Goal: Share content

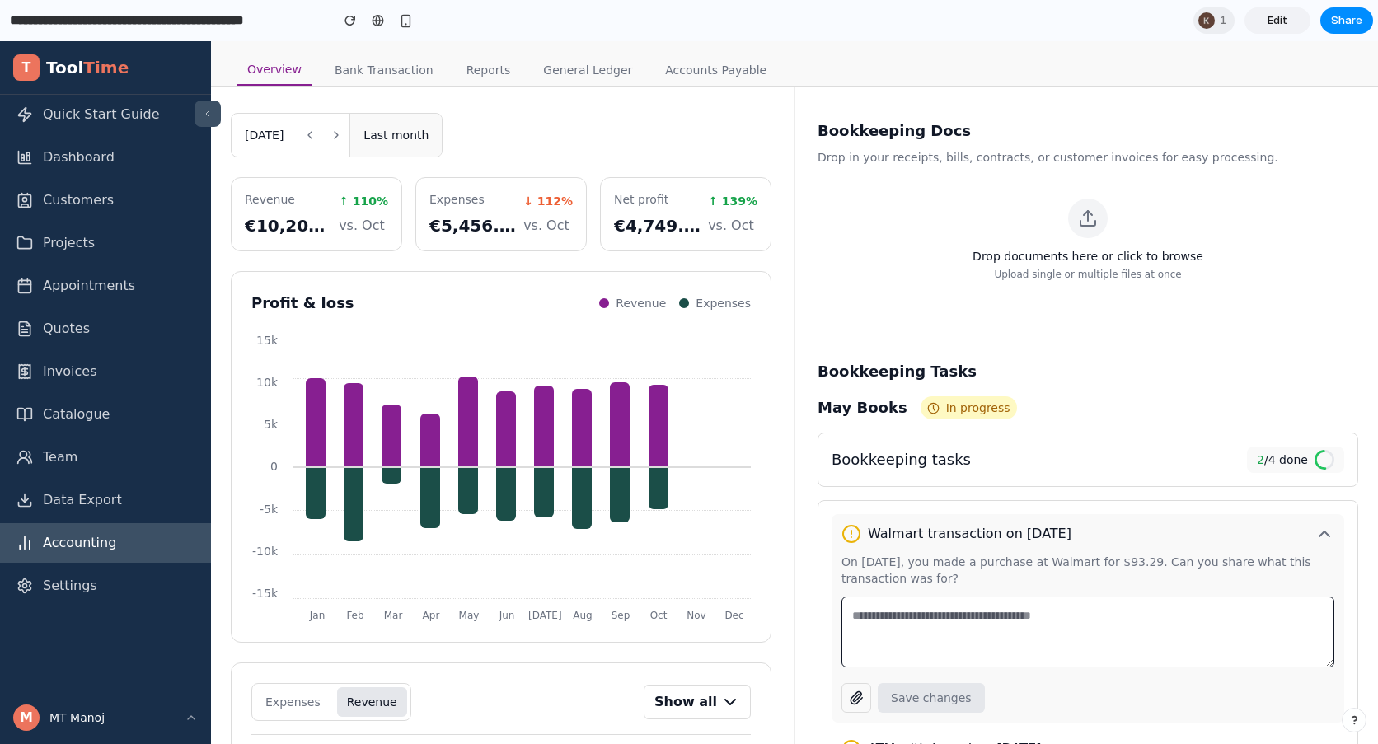
click at [1218, 26] on div "Share ' Profit-Loss May Books: Bookkeeping Docs & Tasks ' Invite Mark Holleman …" at bounding box center [689, 372] width 1378 height 744
click at [1218, 19] on div "1" at bounding box center [1214, 20] width 41 height 26
click at [1115, 11] on div "Seen by Karan Dumbre" at bounding box center [689, 372] width 1378 height 744
click at [23, 15] on input "**********" at bounding box center [166, 21] width 318 height 30
click at [894, 48] on div "Overview Bank Transaction Reports General Ledger Accounts Payable" at bounding box center [794, 63] width 1167 height 45
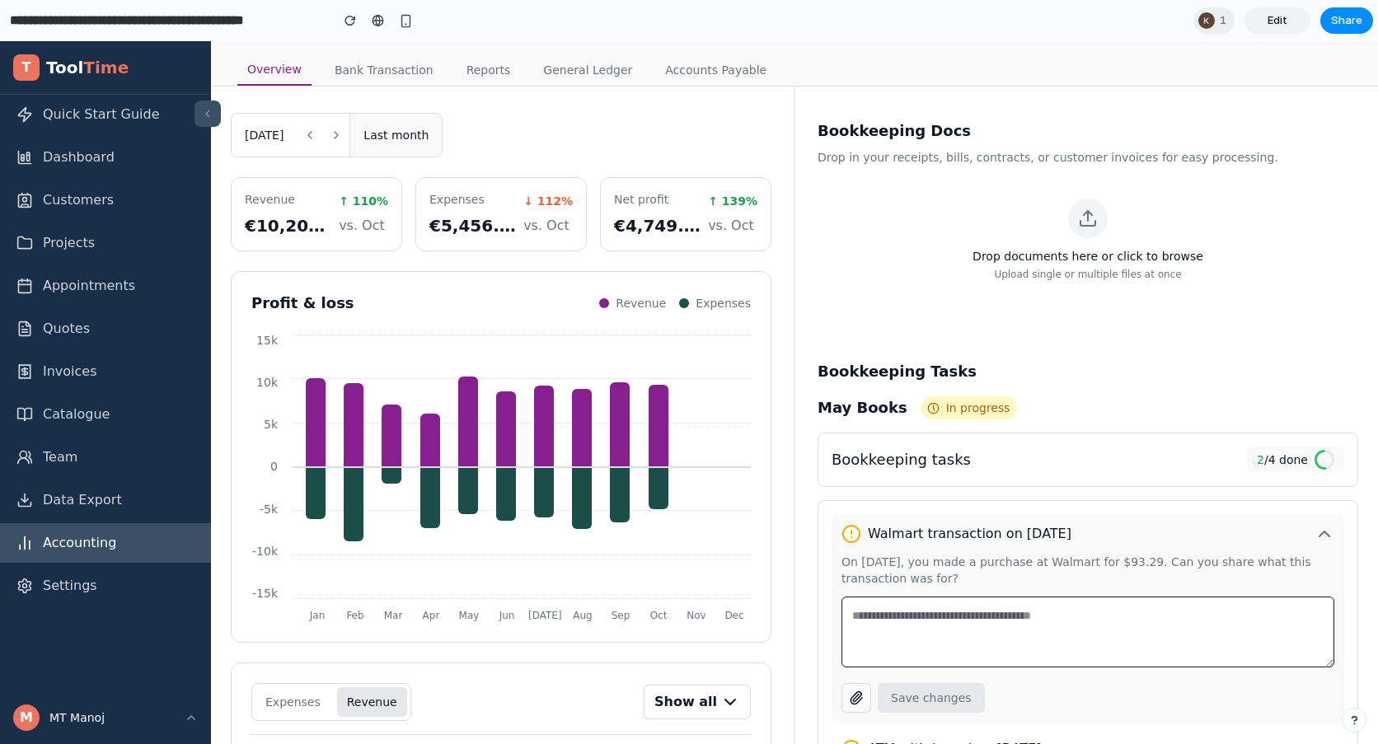
click at [1285, 22] on span "Edit" at bounding box center [1278, 20] width 20 height 16
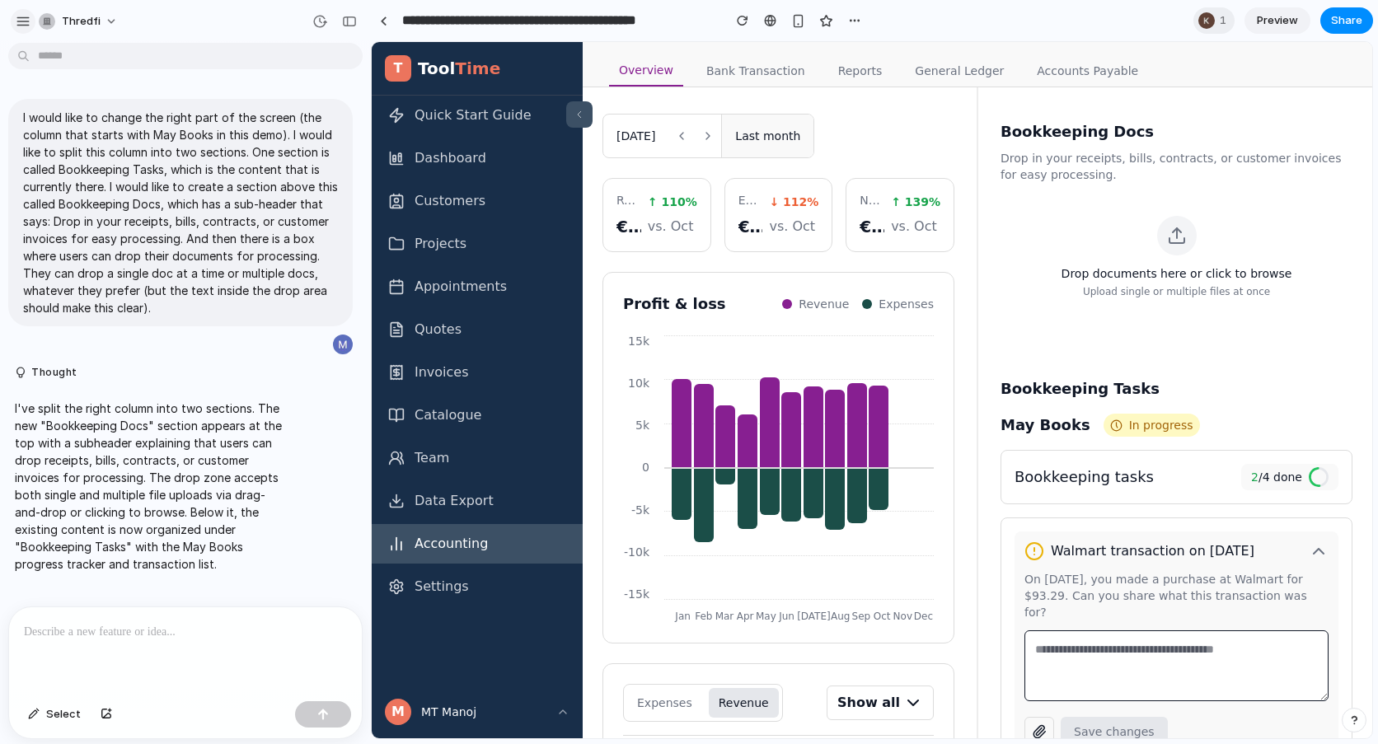
click at [29, 21] on div "button" at bounding box center [23, 21] width 15 height 15
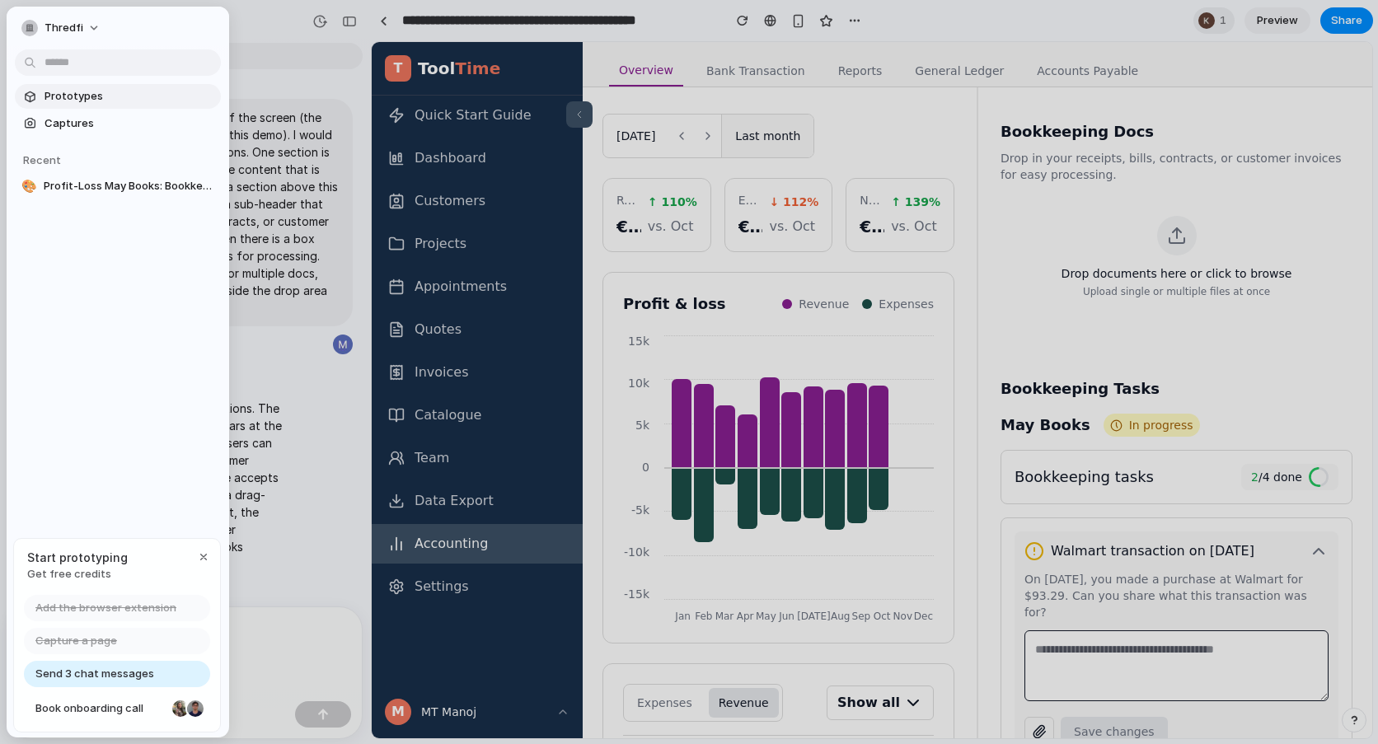
click at [125, 88] on span "Prototypes" at bounding box center [130, 96] width 170 height 16
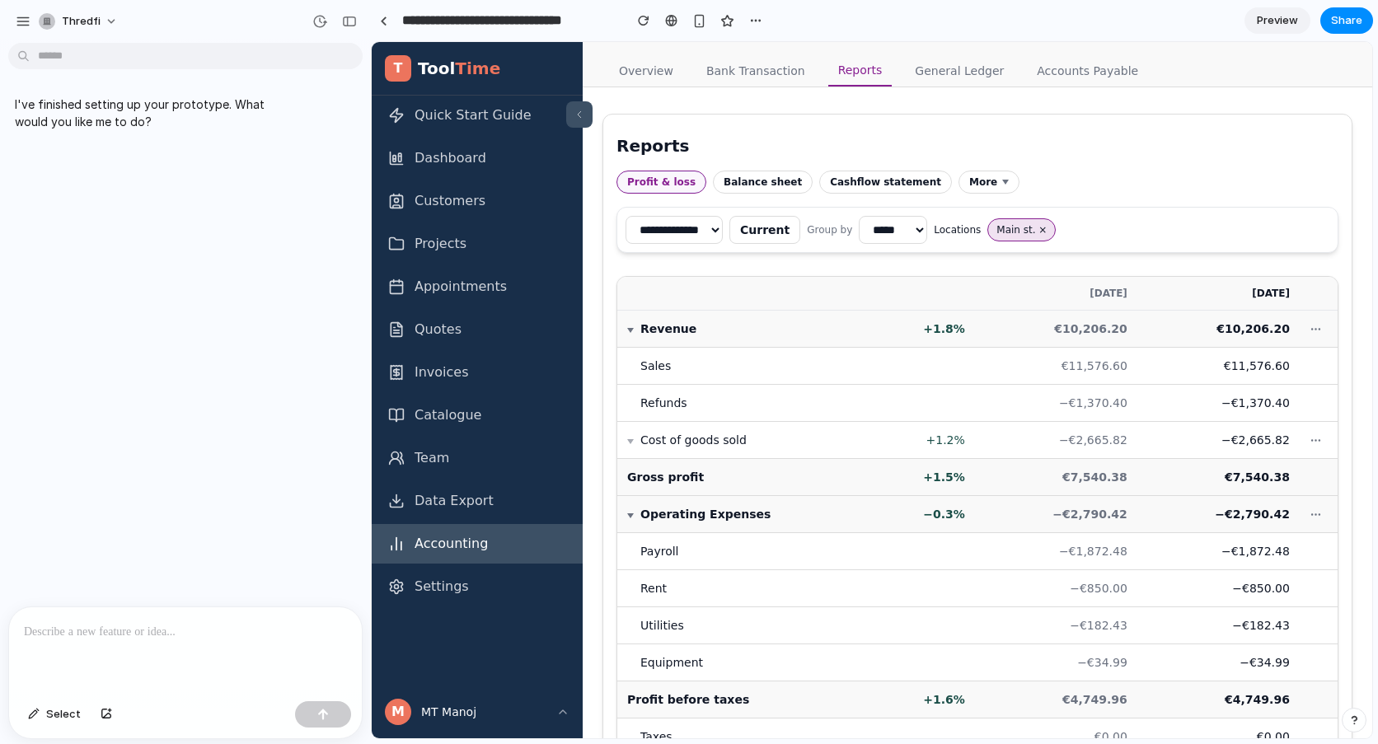
click at [146, 616] on div at bounding box center [185, 651] width 353 height 87
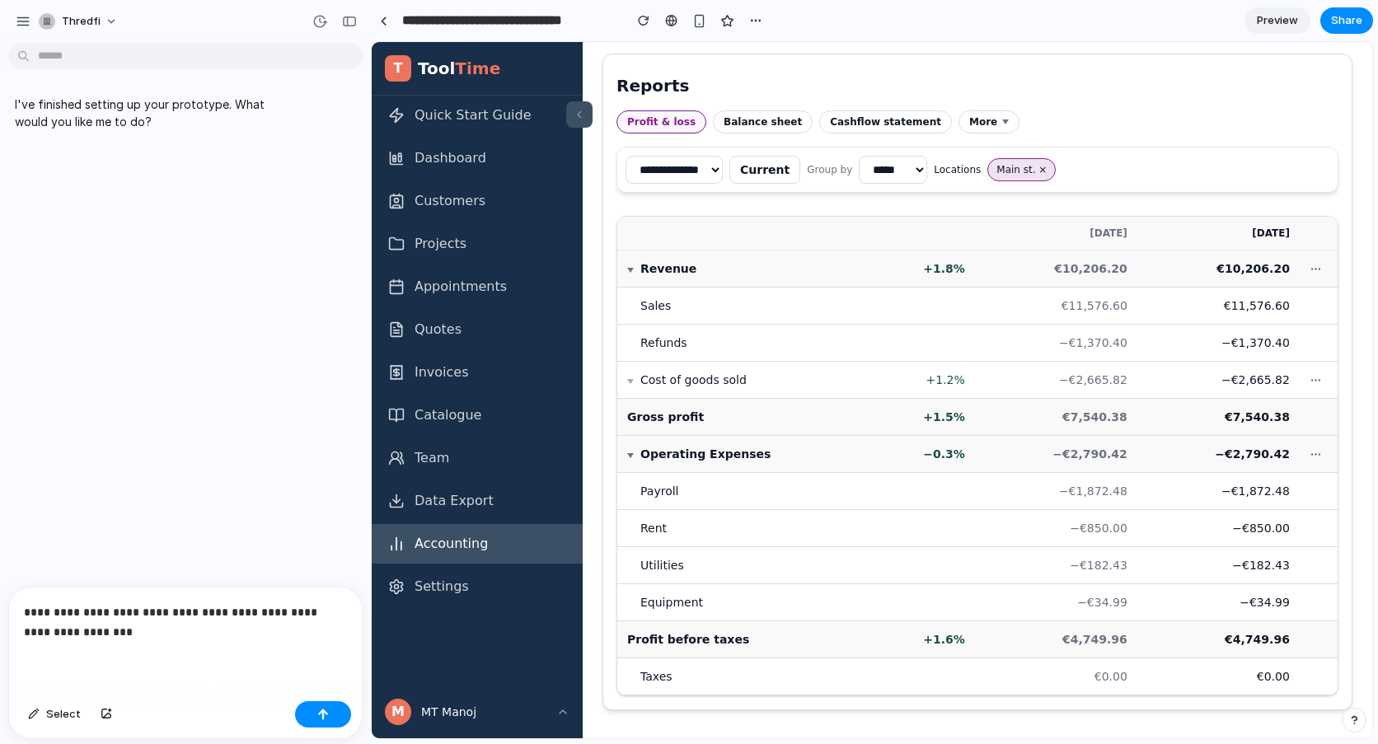
scroll to position [35, 0]
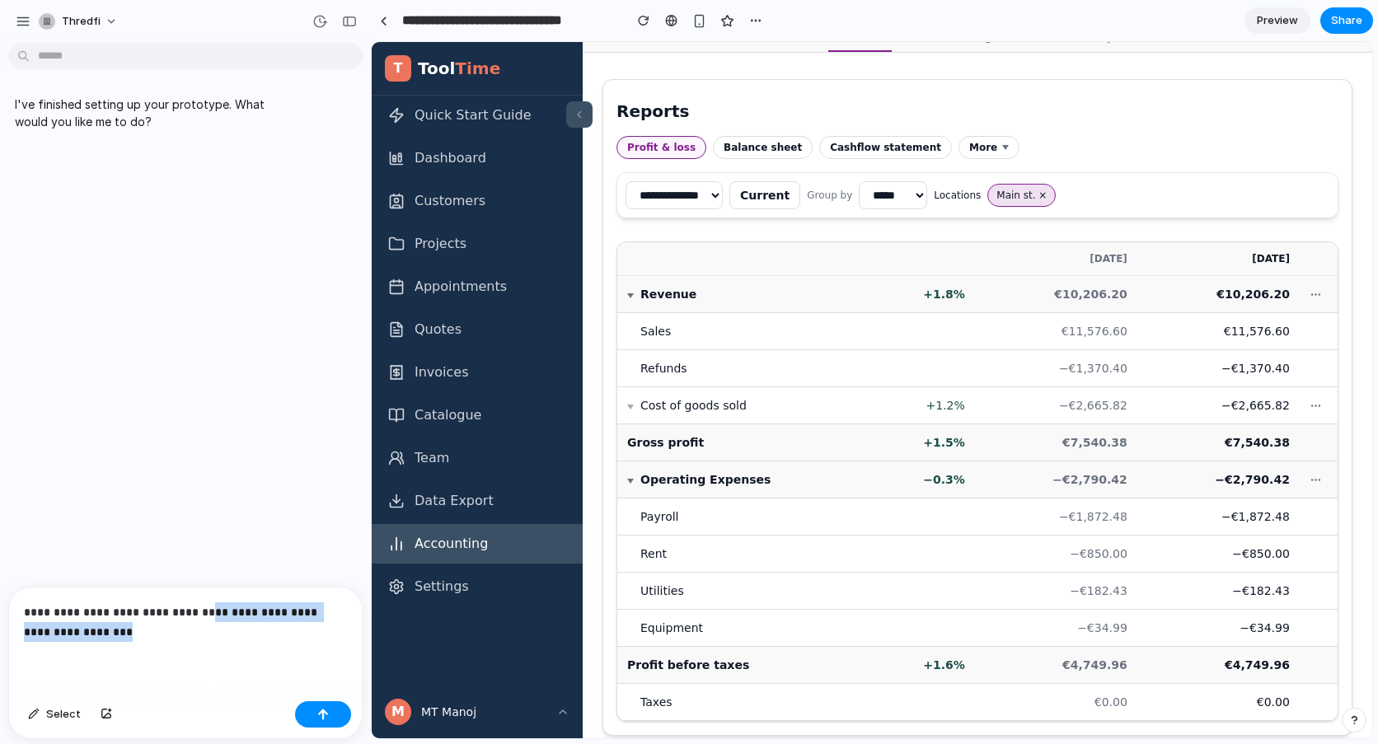
drag, startPoint x: 181, startPoint y: 615, endPoint x: 229, endPoint y: 646, distance: 56.7
click at [229, 646] on div "**********" at bounding box center [185, 641] width 353 height 107
drag, startPoint x: 167, startPoint y: 610, endPoint x: 175, endPoint y: 623, distance: 15.1
click at [175, 623] on p "**********" at bounding box center [185, 623] width 323 height 40
click at [106, 617] on p "**********" at bounding box center [185, 623] width 323 height 40
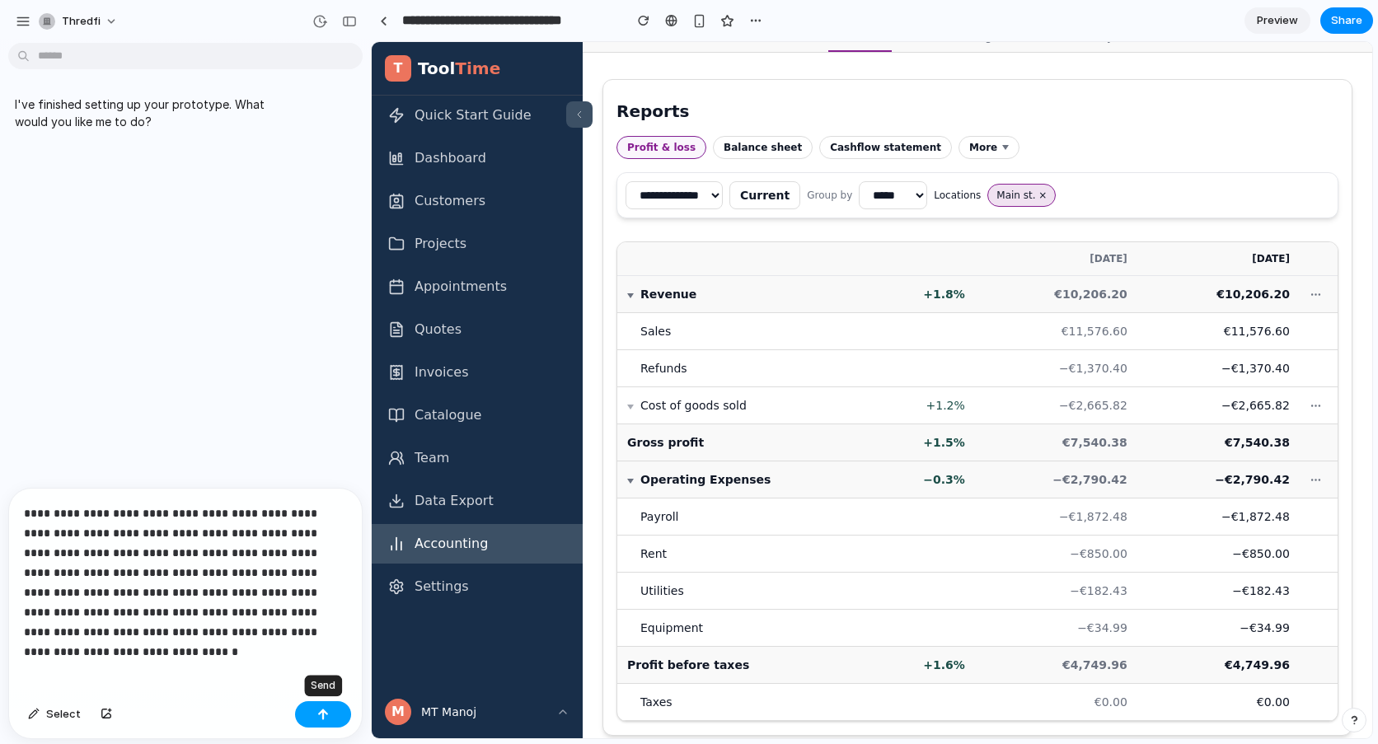
click at [319, 712] on div "button" at bounding box center [323, 715] width 12 height 12
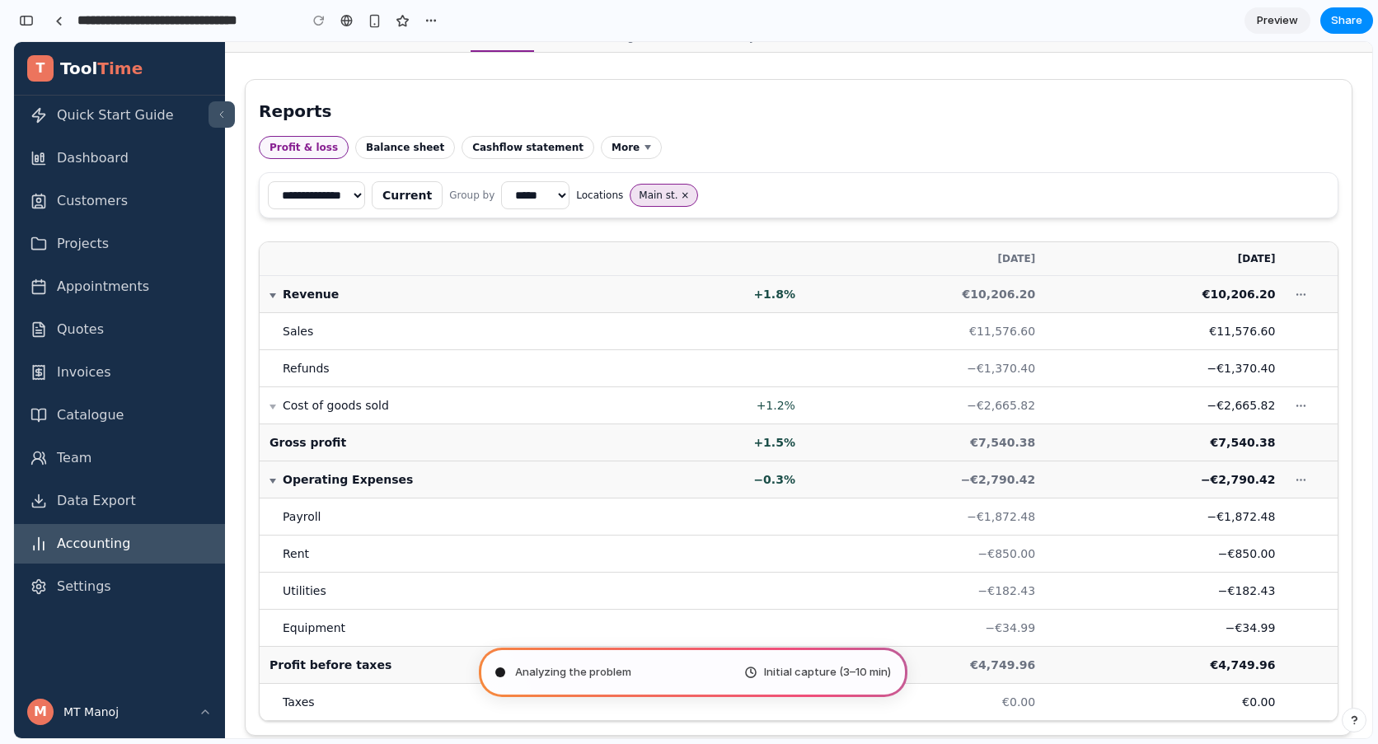
scroll to position [3, 0]
type input "**********"
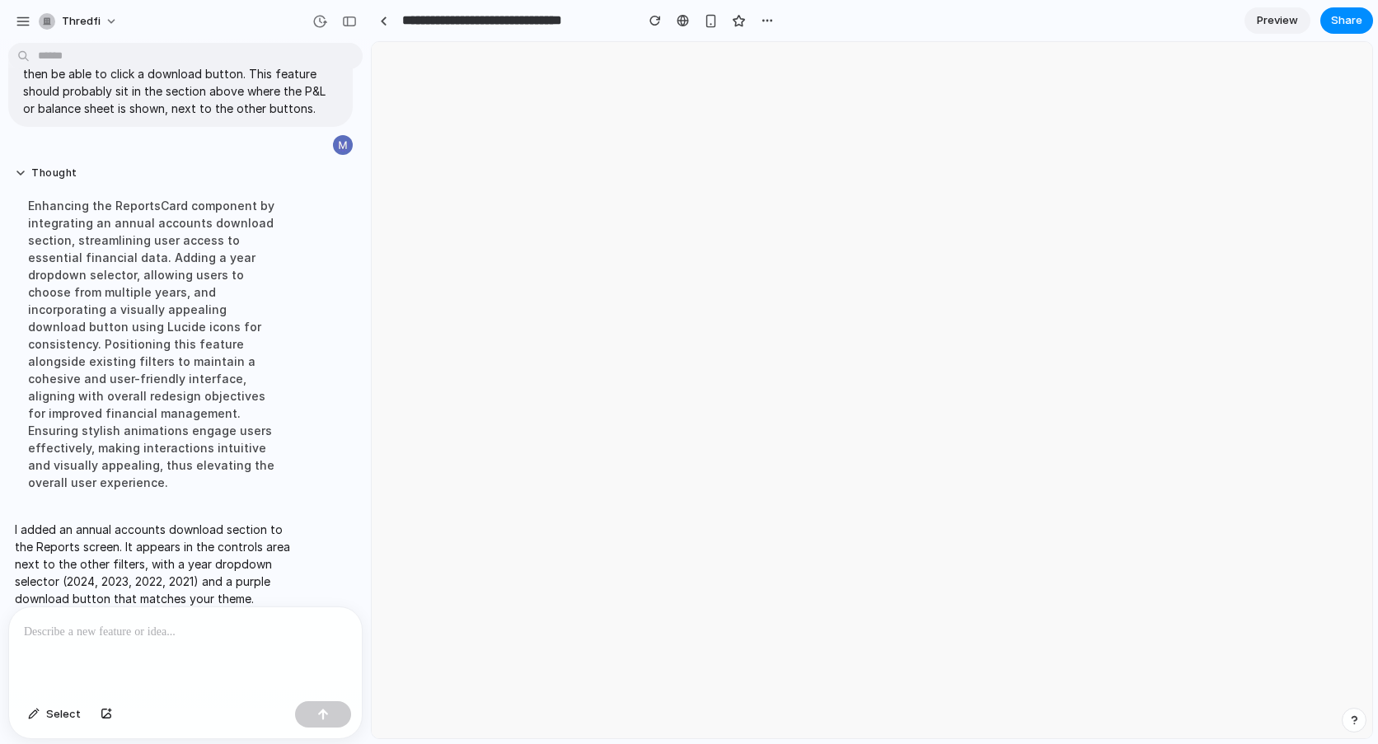
scroll to position [0, 0]
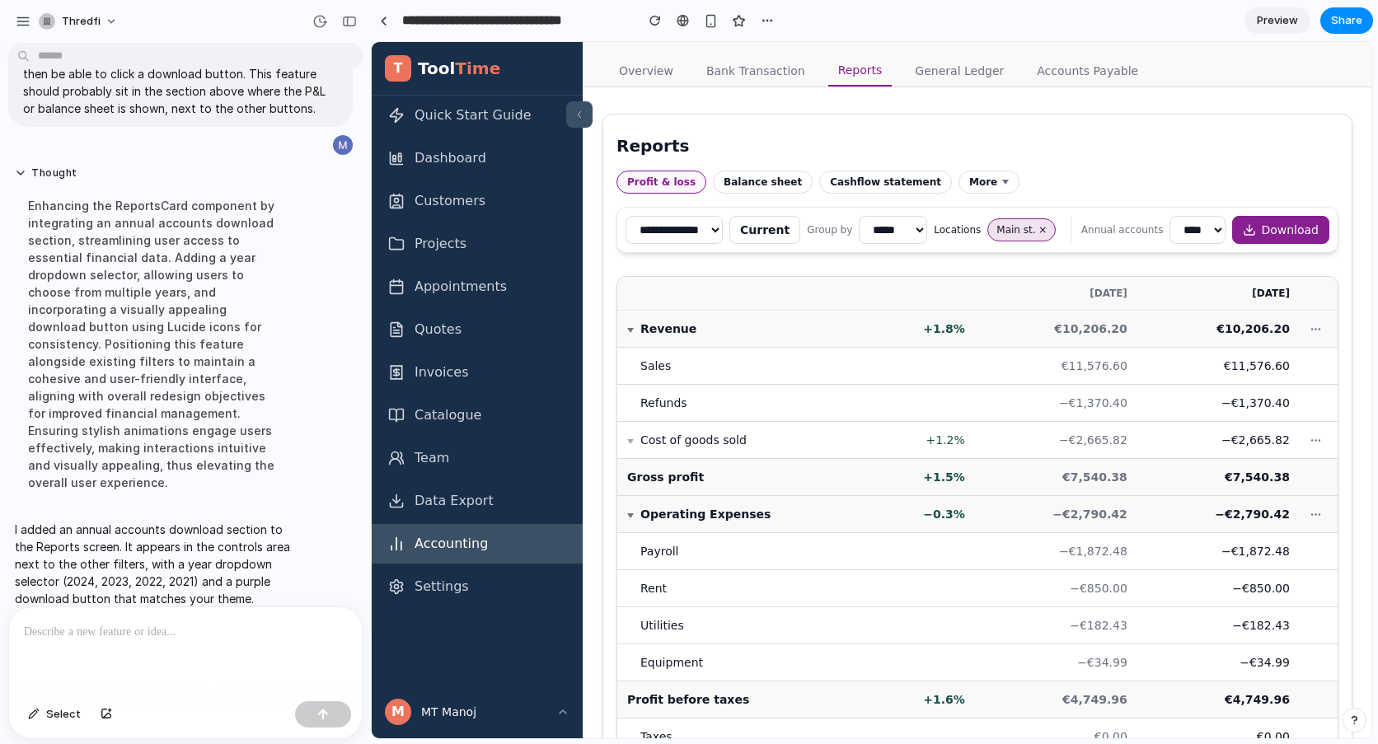
click at [209, 622] on p at bounding box center [185, 632] width 323 height 20
click at [324, 716] on div "button" at bounding box center [323, 715] width 12 height 12
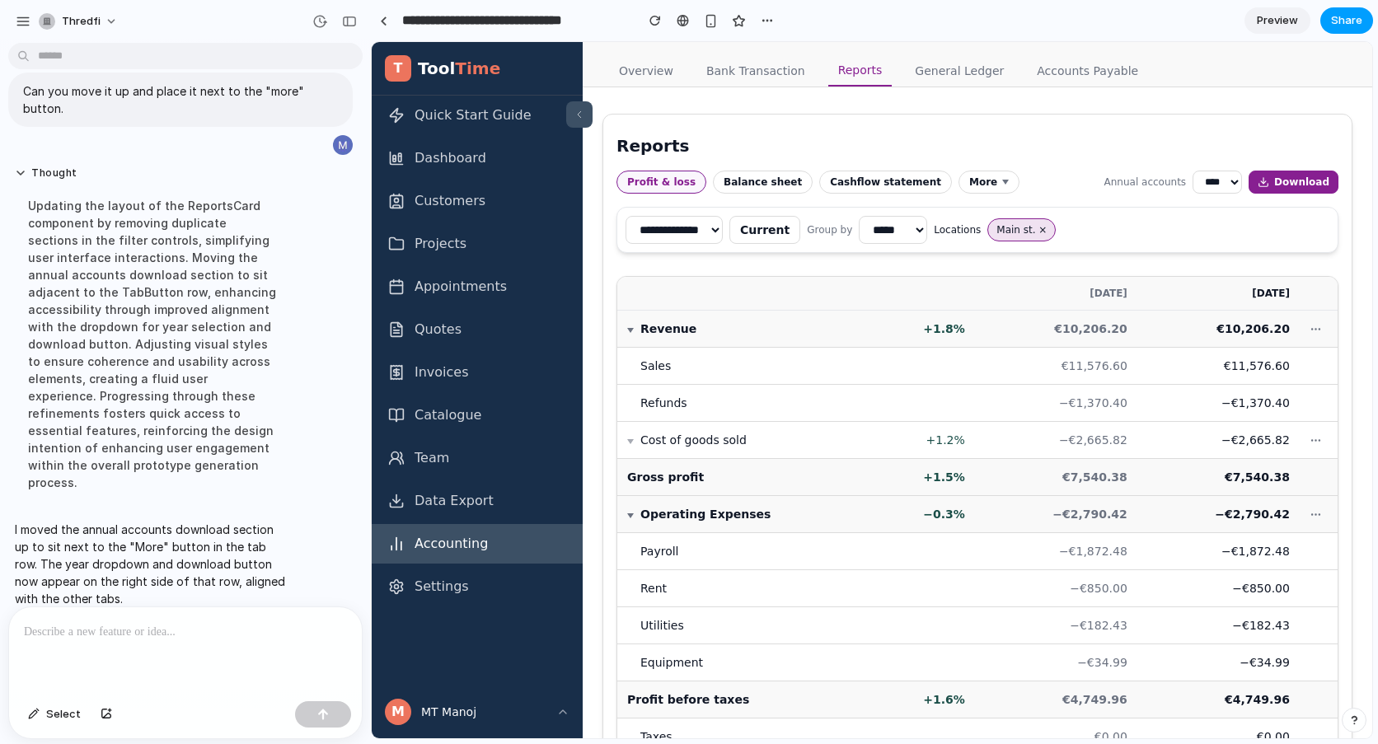
click at [1350, 22] on span "Share" at bounding box center [1346, 20] width 31 height 16
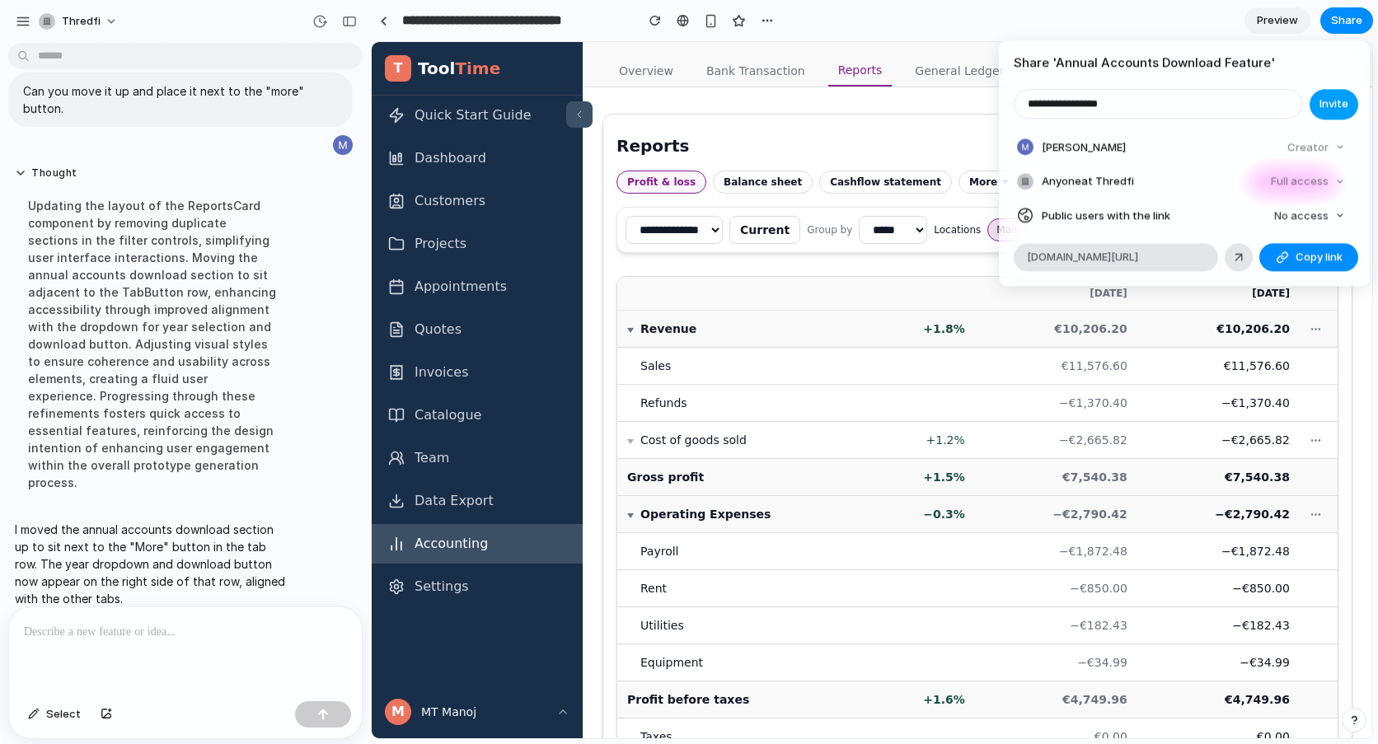
type input "**********"
click at [1340, 102] on span "Invite" at bounding box center [1334, 104] width 29 height 16
click at [1324, 256] on span "Copy link" at bounding box center [1319, 258] width 47 height 16
click at [899, 12] on div "Share ' Annual Accounts Download Feature ' Invite Mark Holleman Creator Anyone …" at bounding box center [689, 372] width 1378 height 744
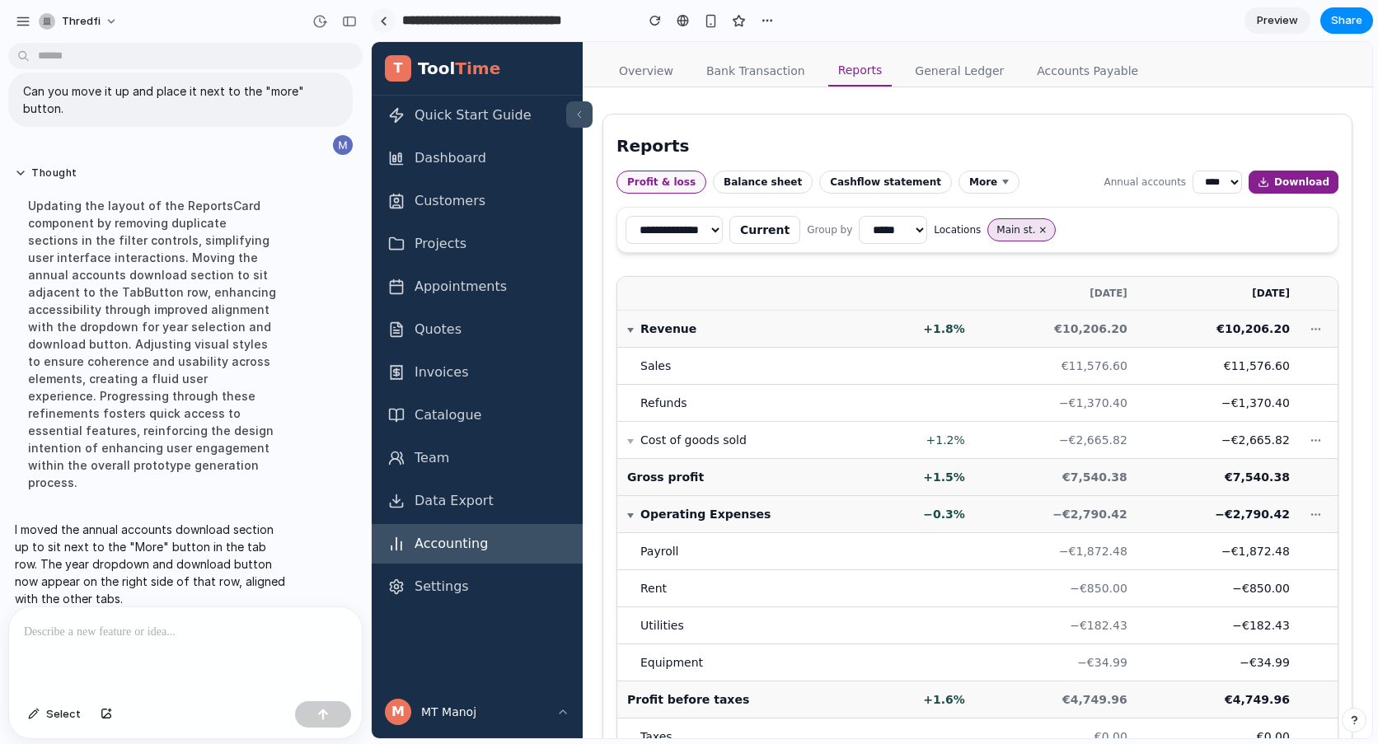
click at [380, 22] on div at bounding box center [383, 20] width 7 height 9
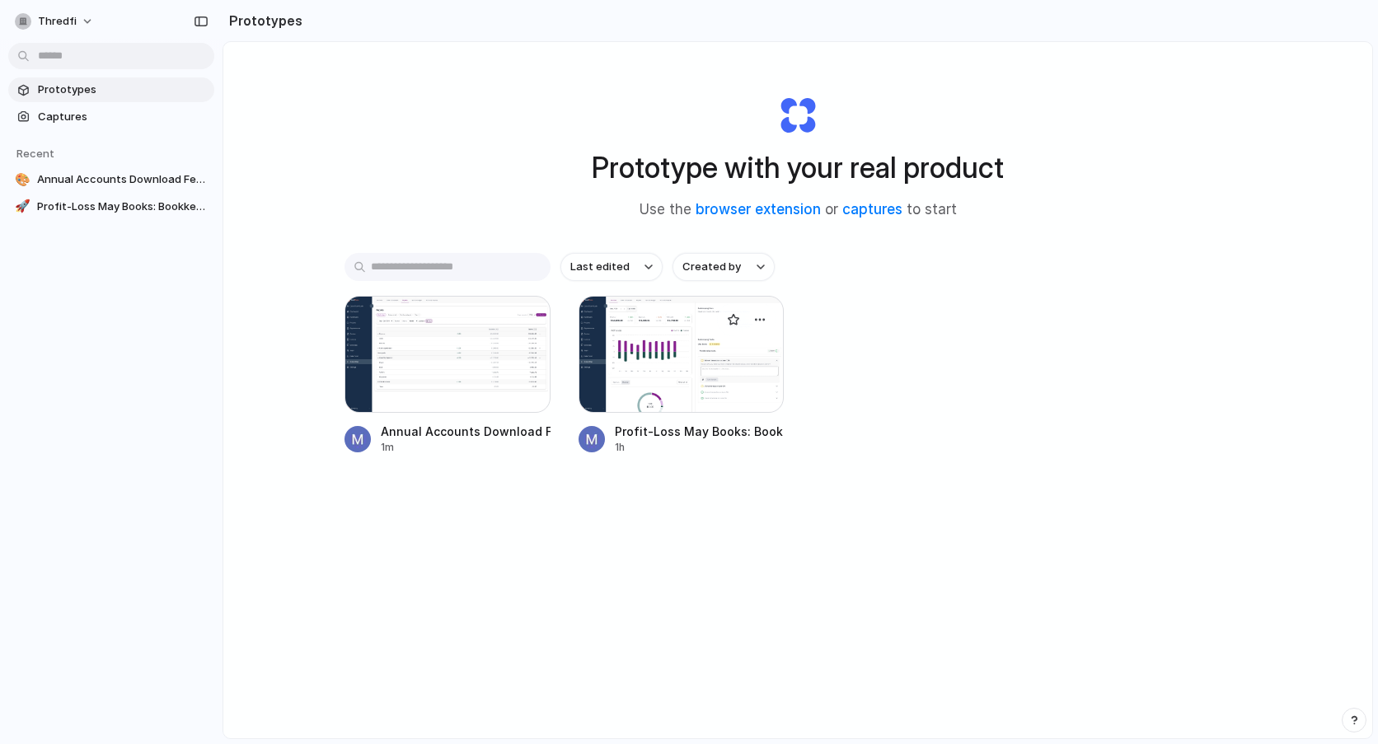
click at [725, 351] on div at bounding box center [682, 354] width 206 height 117
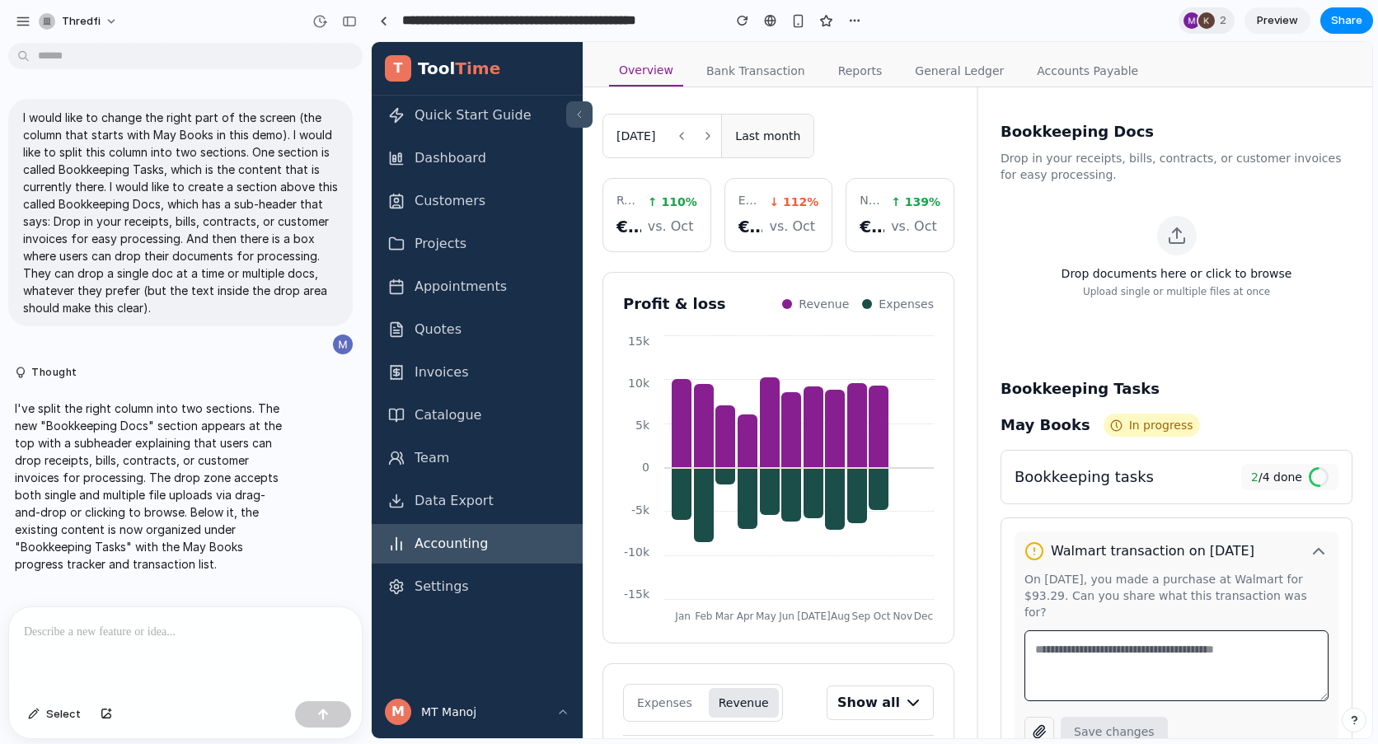
click at [239, 12] on div "thredfi" at bounding box center [185, 20] width 371 height 40
click at [1275, 9] on link "Preview" at bounding box center [1278, 20] width 66 height 26
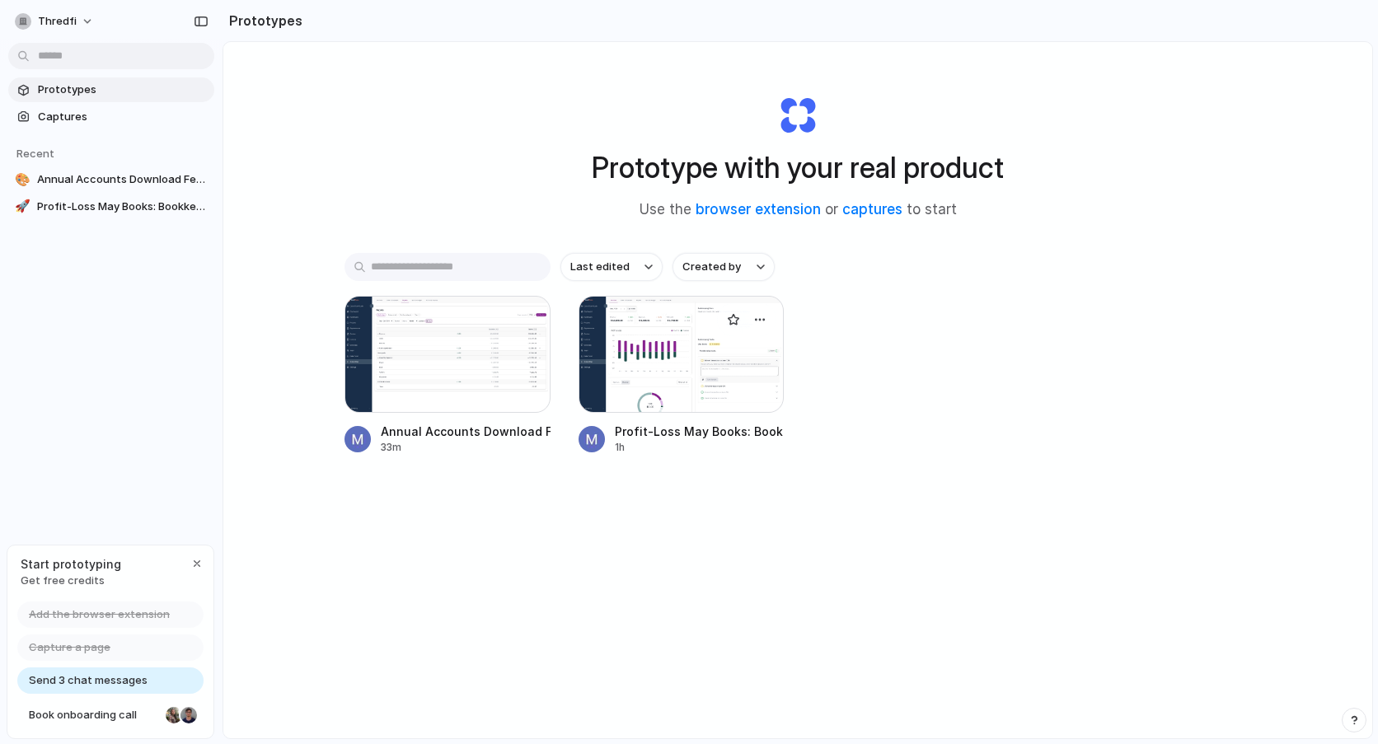
click at [712, 346] on div at bounding box center [682, 354] width 206 height 117
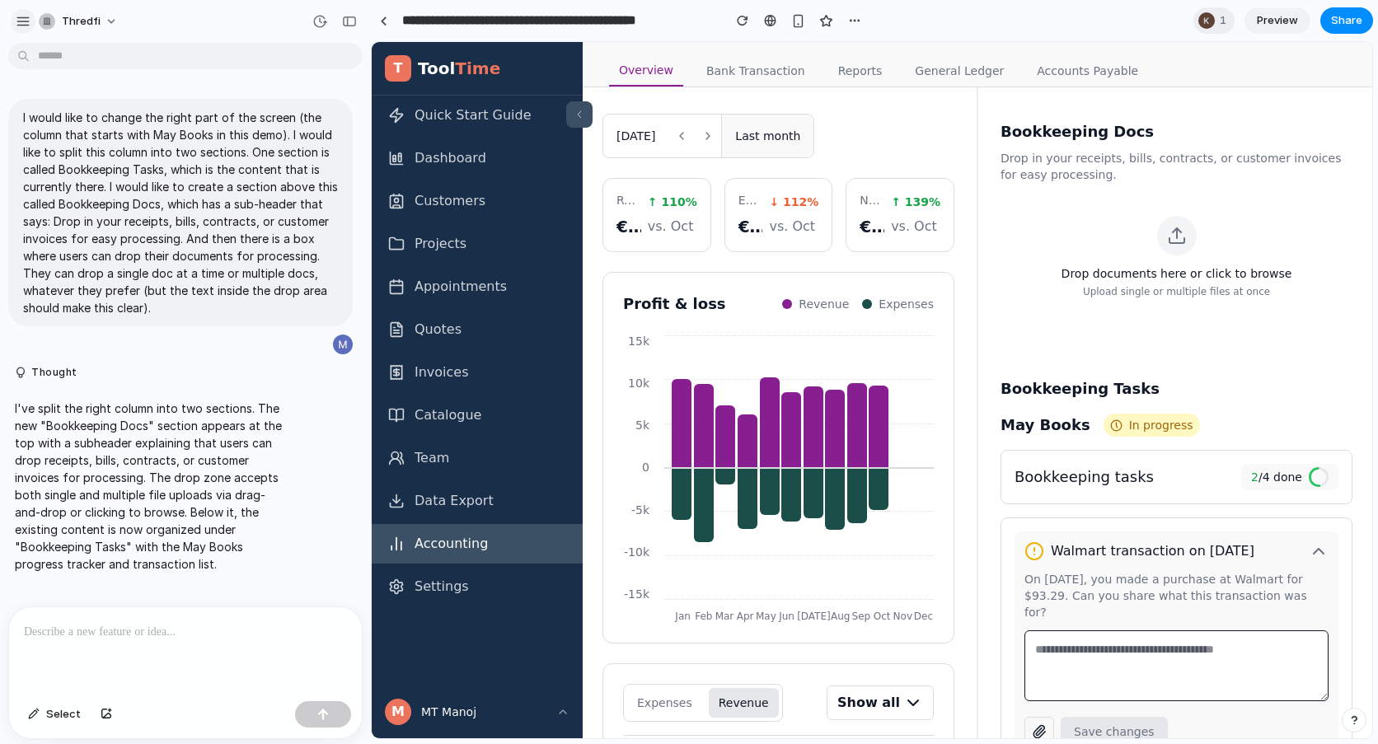
click at [24, 28] on div "button" at bounding box center [23, 21] width 15 height 15
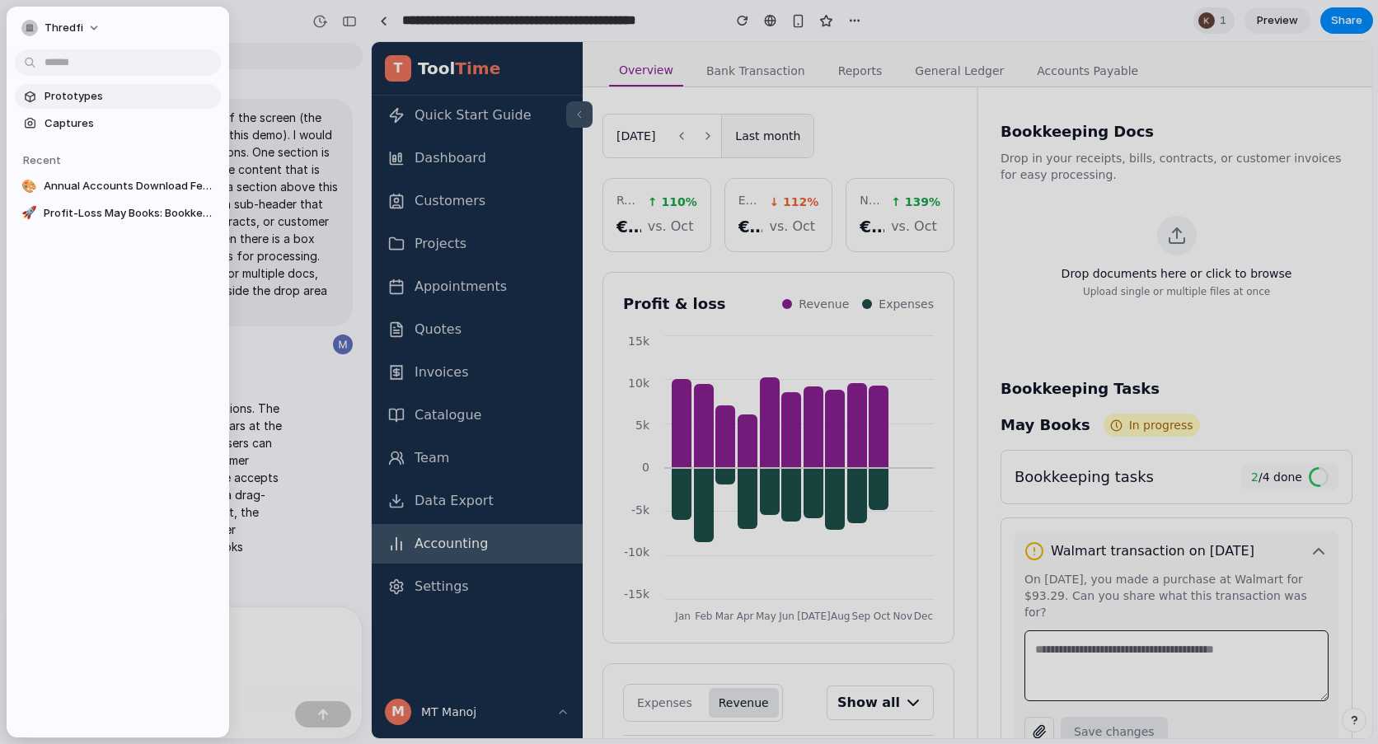
click at [69, 101] on span "Prototypes" at bounding box center [130, 96] width 170 height 16
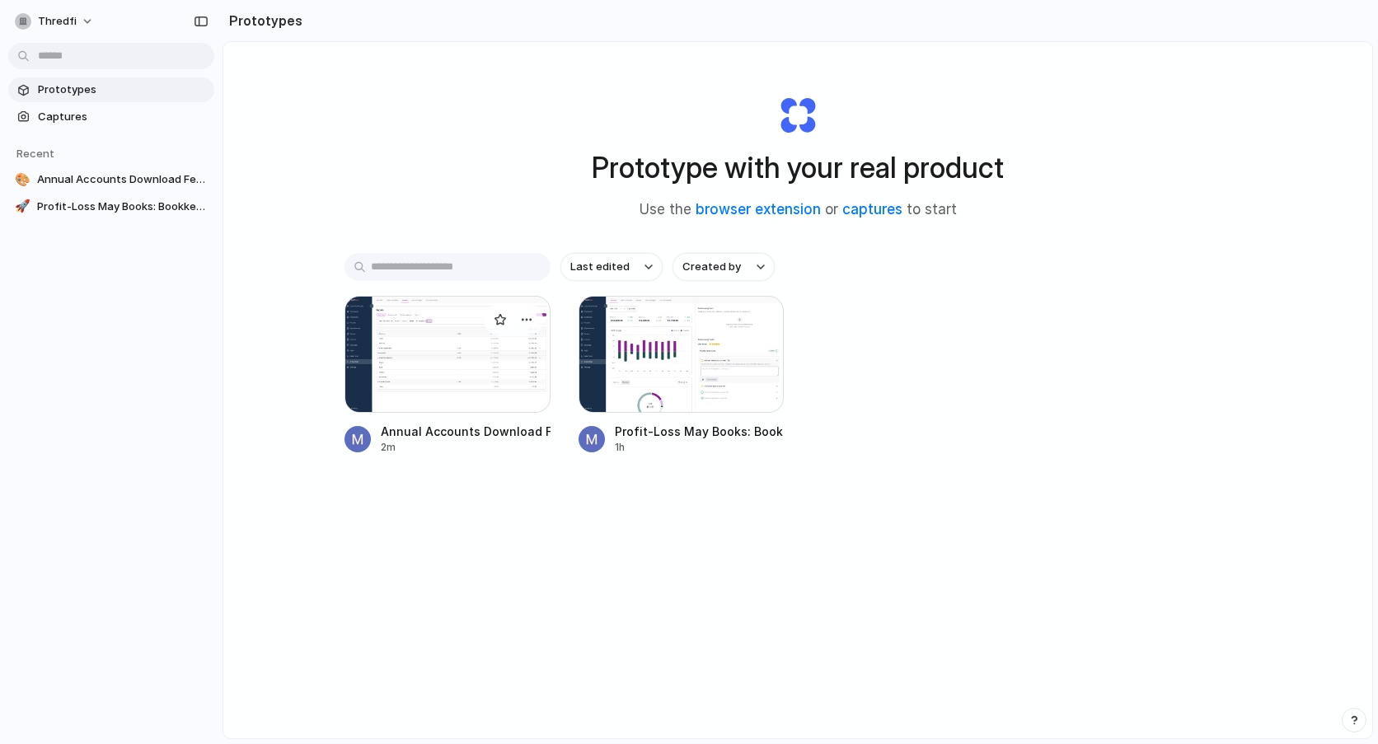
click at [420, 336] on div at bounding box center [448, 354] width 206 height 117
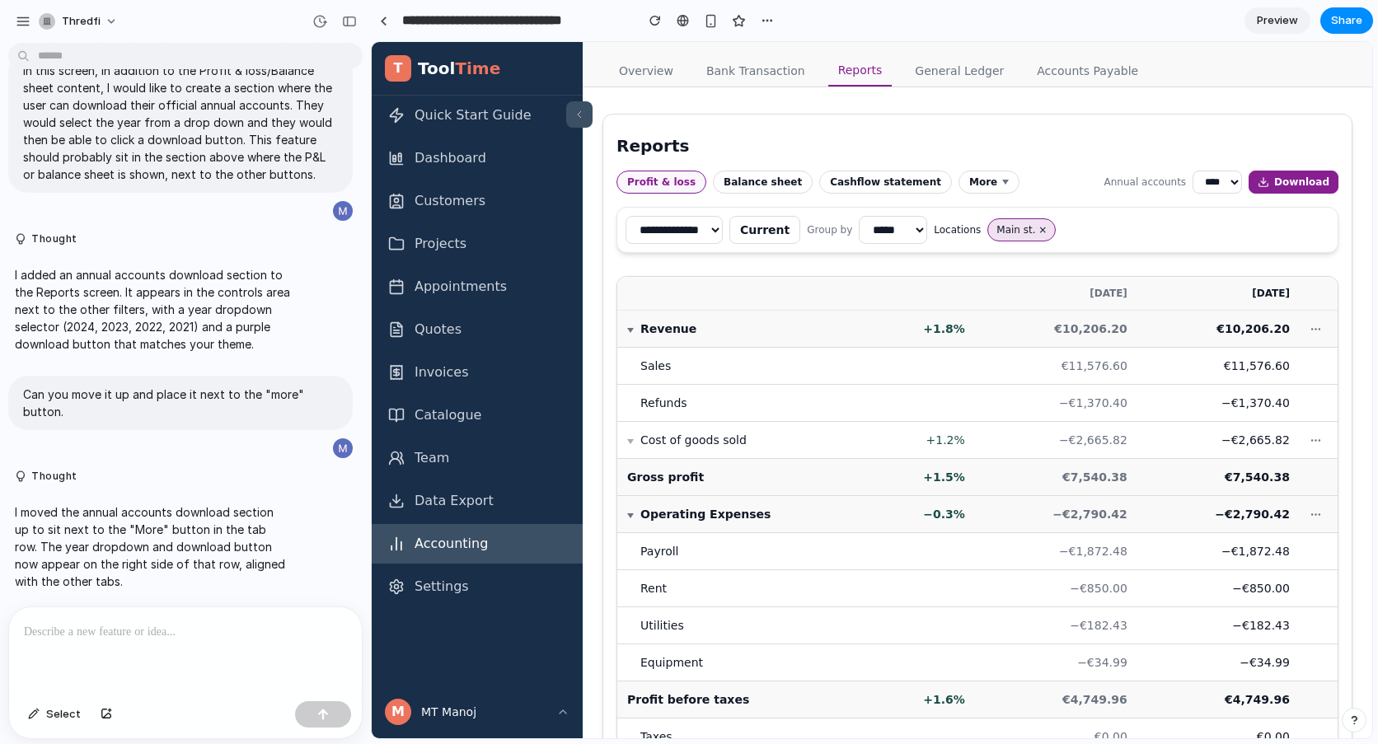
click at [1263, 8] on link "Preview" at bounding box center [1278, 20] width 66 height 26
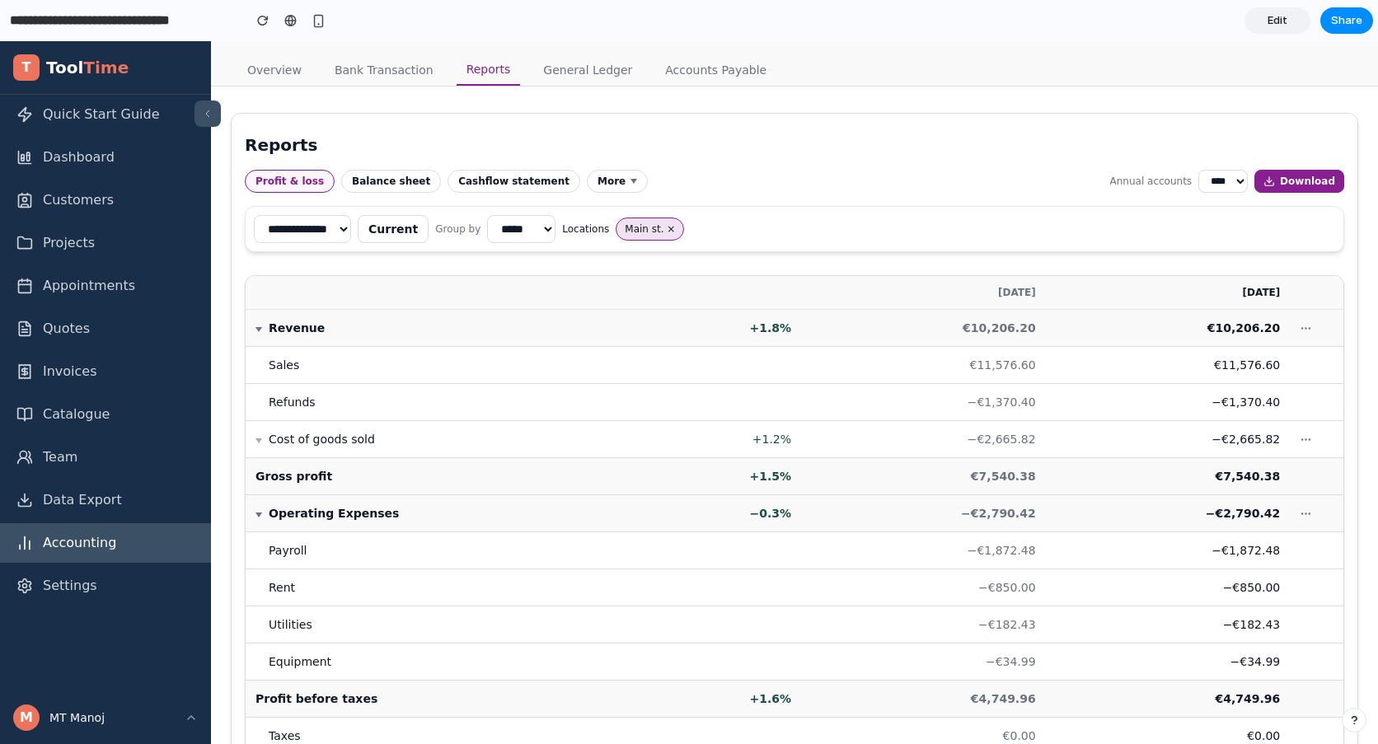
click at [839, 73] on div "Overview Bank Transaction Reports General Ledger Accounts Payable" at bounding box center [794, 69] width 1115 height 31
click at [499, 50] on div "Overview Bank Transaction Reports General Ledger Accounts Payable" at bounding box center [794, 63] width 1167 height 45
click at [135, 7] on input "**********" at bounding box center [122, 21] width 231 height 30
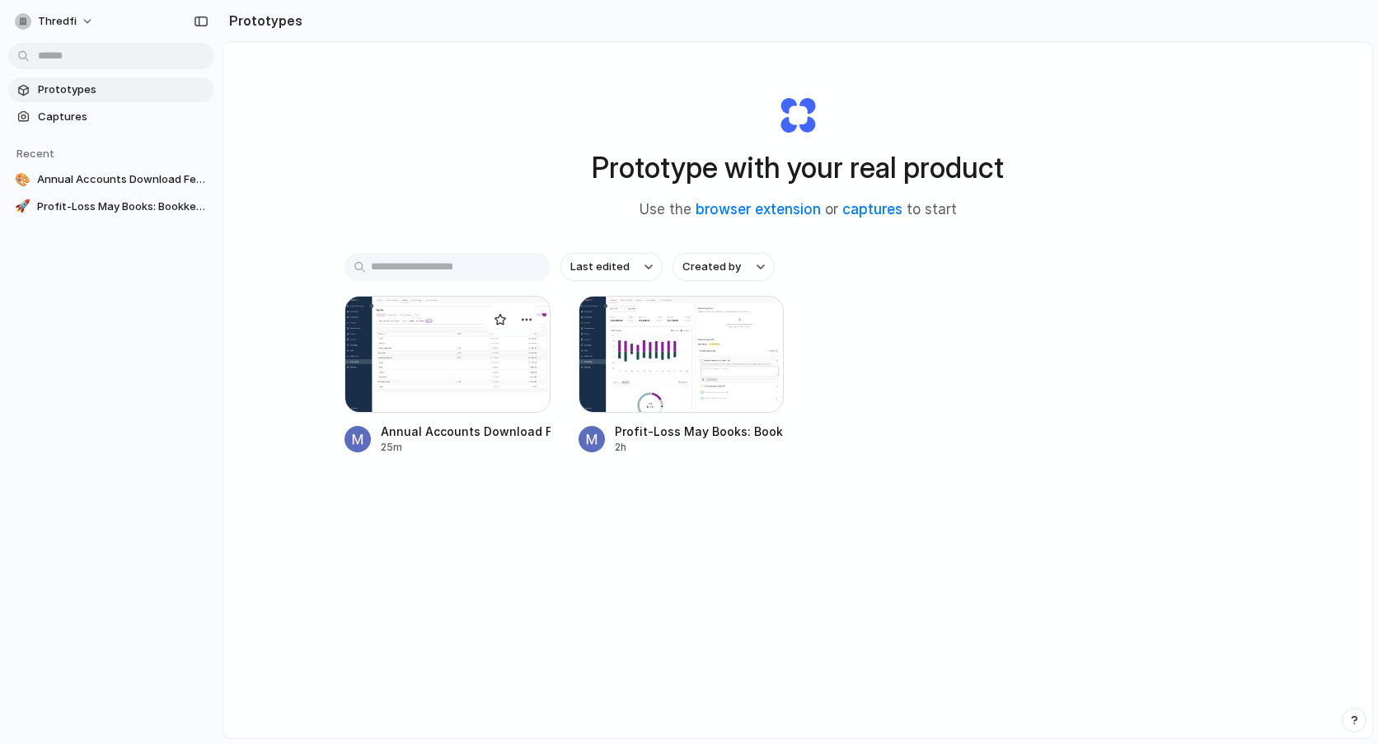
click at [505, 359] on div at bounding box center [448, 354] width 206 height 117
